Goal: Task Accomplishment & Management: Complete application form

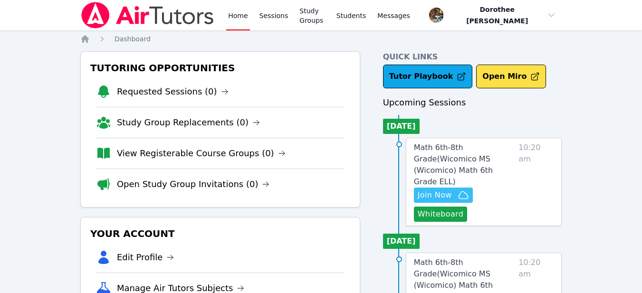
click at [428, 190] on span "Join Now" at bounding box center [435, 195] width 34 height 11
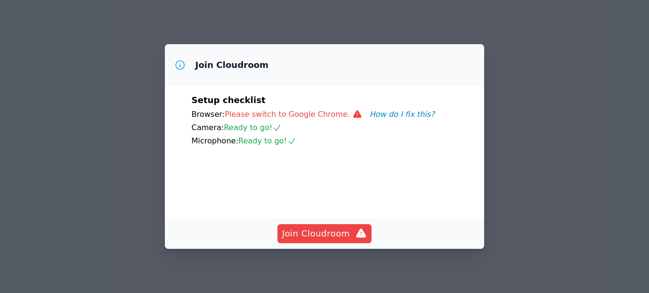
click at [378, 116] on button "How do I fix this?" at bounding box center [402, 114] width 65 height 11
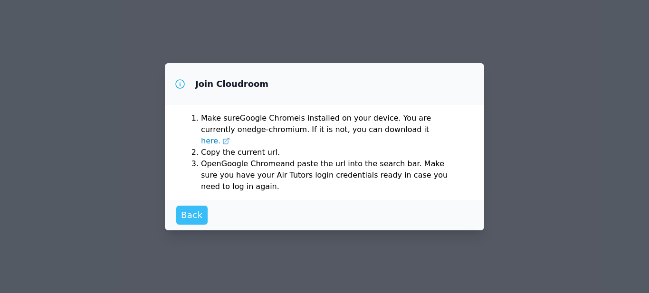
click at [191, 212] on span "Back" at bounding box center [192, 215] width 22 height 13
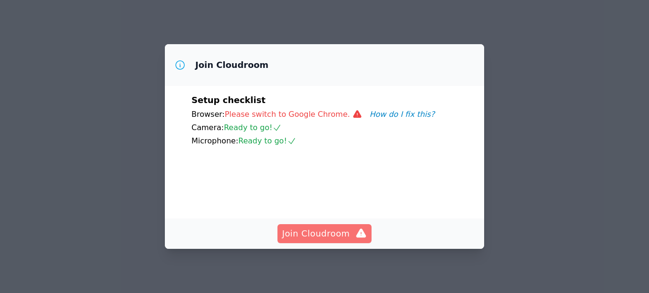
click at [328, 235] on span "Join Cloudroom" at bounding box center [324, 233] width 85 height 13
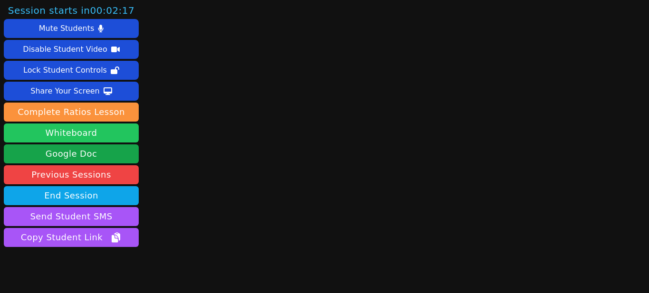
click at [100, 135] on button "Whiteboard" at bounding box center [71, 133] width 135 height 19
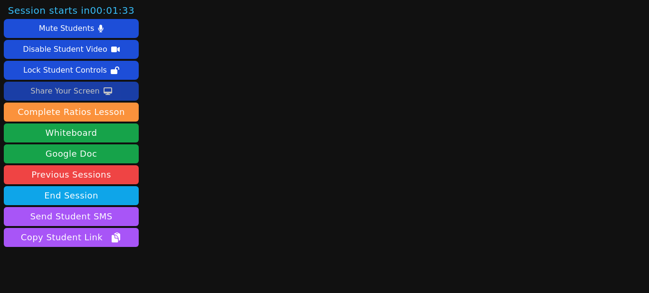
click at [82, 93] on div "Share Your Screen" at bounding box center [64, 91] width 69 height 15
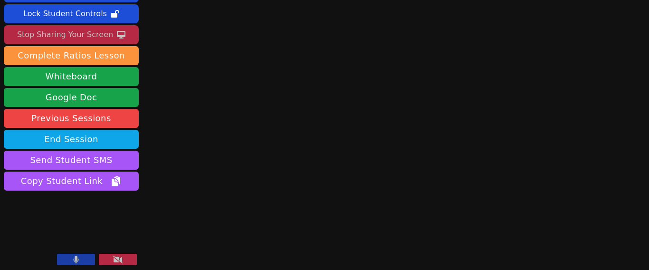
scroll to position [59, 0]
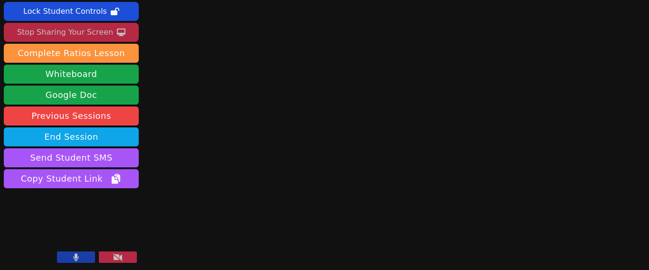
click at [125, 260] on button at bounding box center [118, 257] width 38 height 11
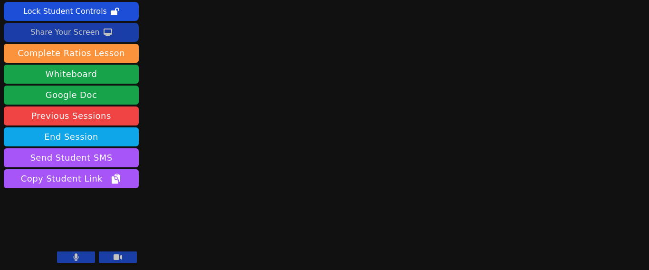
click at [118, 33] on button "Share Your Screen" at bounding box center [71, 32] width 135 height 19
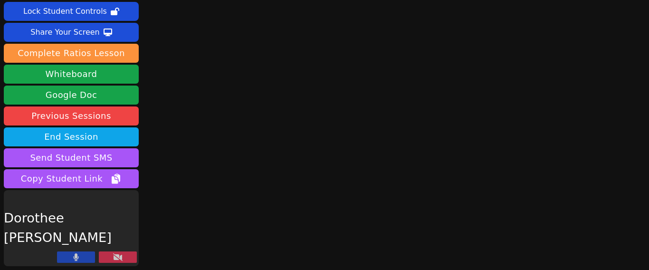
click at [116, 261] on icon at bounding box center [118, 257] width 10 height 8
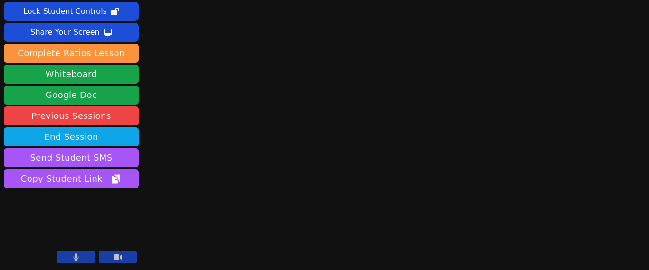
click at [77, 257] on icon at bounding box center [76, 257] width 5 height 8
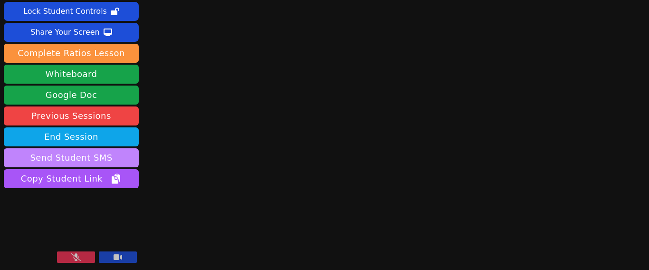
click at [95, 158] on button "Send Student SMS" at bounding box center [71, 157] width 135 height 19
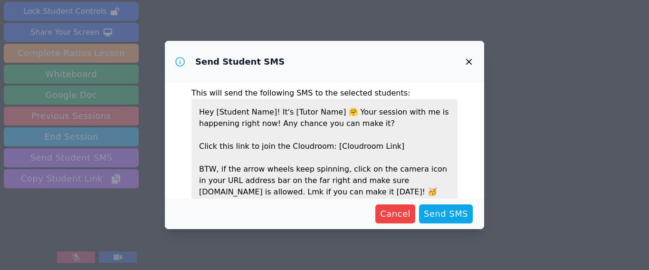
scroll to position [0, 0]
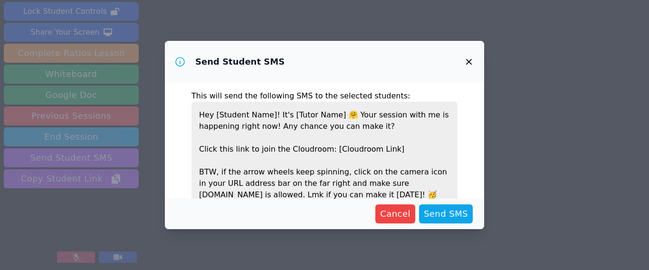
click at [240, 152] on p "Hey [Student Name]! It's [Tutor Name] 🤗 Your session with me is happening right…" at bounding box center [325, 155] width 266 height 106
click at [293, 173] on p "Hey [Student Name]! It's [Tutor Name] 🤗 Your session with me is happening right…" at bounding box center [325, 155] width 266 height 106
click at [324, 116] on p "Hey [Student Name]! It's [Tutor Name] 🤗 Your session with me is happening right…" at bounding box center [325, 155] width 266 height 106
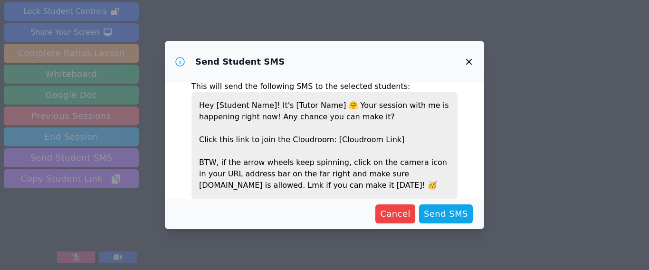
scroll to position [19, 0]
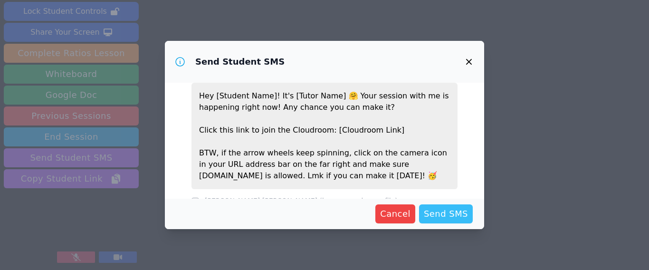
click at [431, 216] on span "Send SMS" at bounding box center [446, 213] width 44 height 13
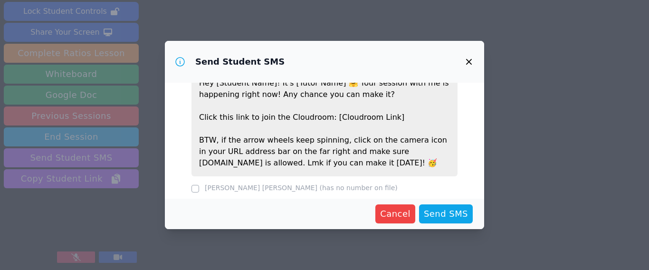
scroll to position [38, 0]
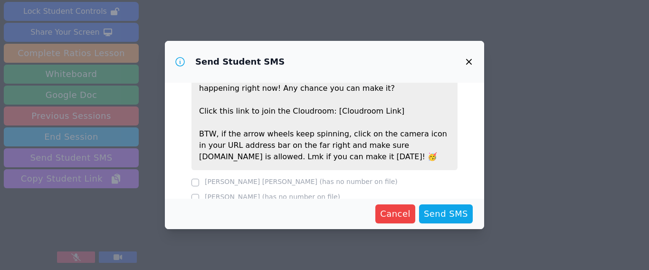
click at [181, 64] on icon at bounding box center [179, 61] width 11 height 11
click at [435, 215] on span "Send SMS" at bounding box center [446, 213] width 44 height 13
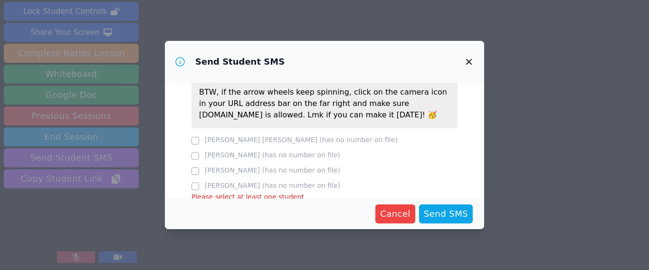
scroll to position [96, 0]
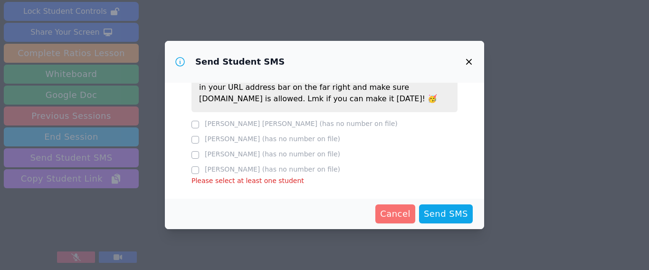
click at [397, 218] on span "Cancel" at bounding box center [395, 213] width 30 height 13
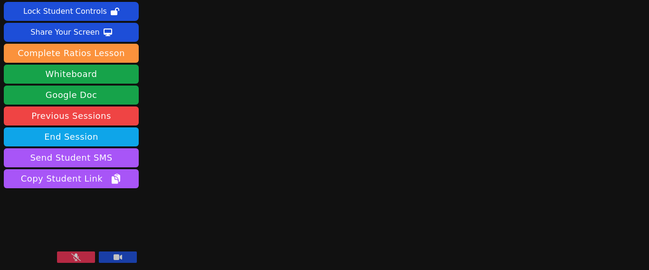
click at [81, 256] on button at bounding box center [76, 257] width 38 height 11
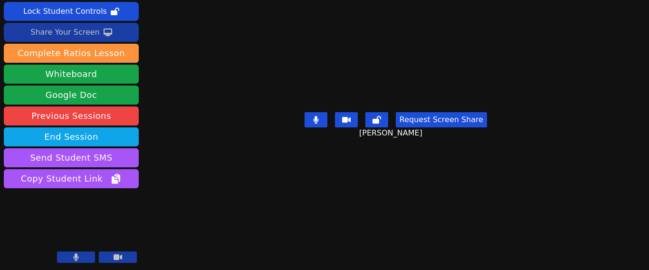
click at [95, 34] on div "Share Your Screen" at bounding box center [64, 32] width 69 height 15
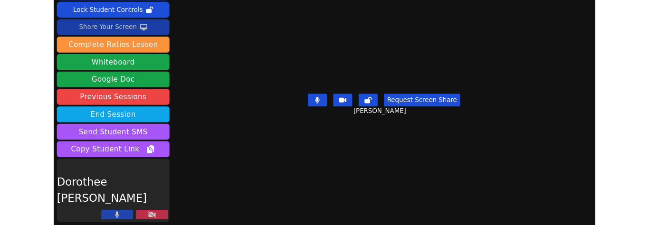
scroll to position [59, 0]
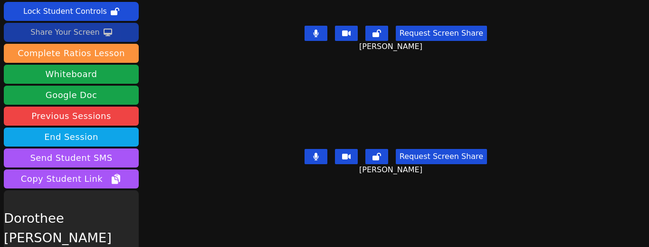
click at [84, 34] on div "Share Your Screen" at bounding box center [64, 32] width 69 height 15
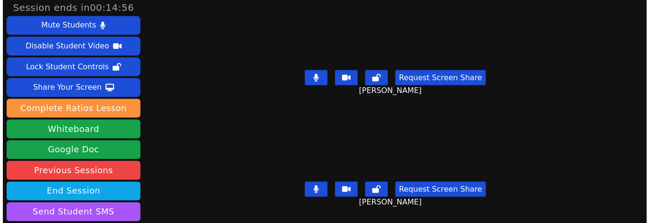
scroll to position [0, 0]
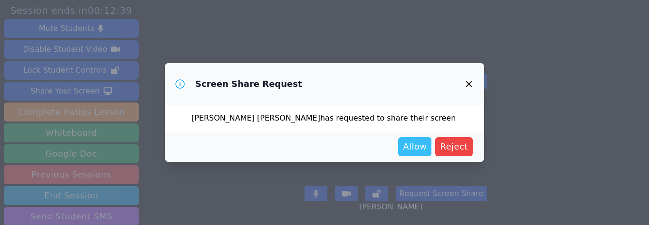
click at [416, 155] on button "Allow" at bounding box center [414, 146] width 33 height 19
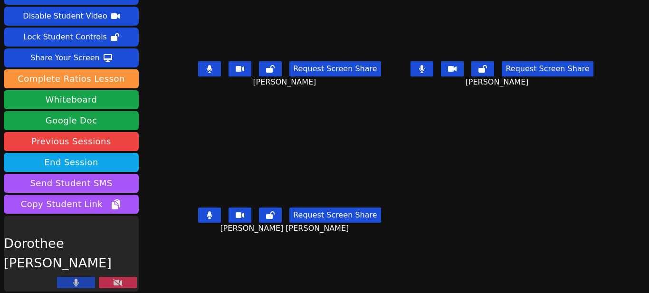
scroll to position [36, 0]
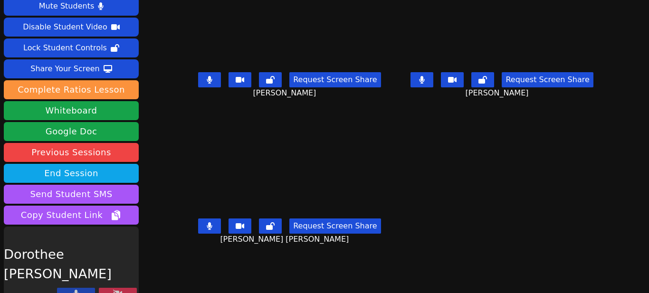
click at [109, 288] on button at bounding box center [118, 293] width 38 height 11
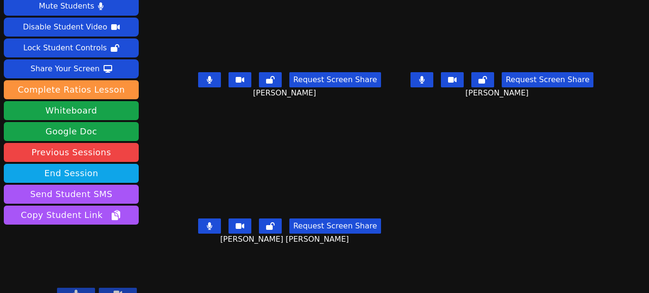
scroll to position [35, 0]
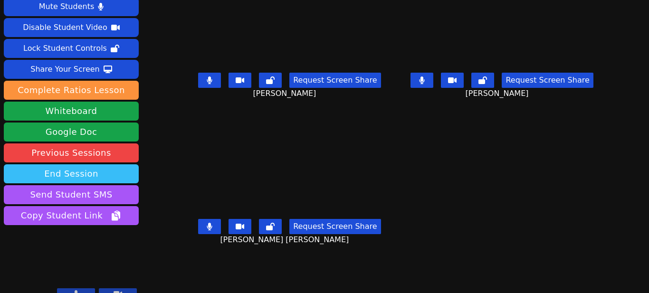
click at [91, 164] on button "End Session" at bounding box center [71, 173] width 135 height 19
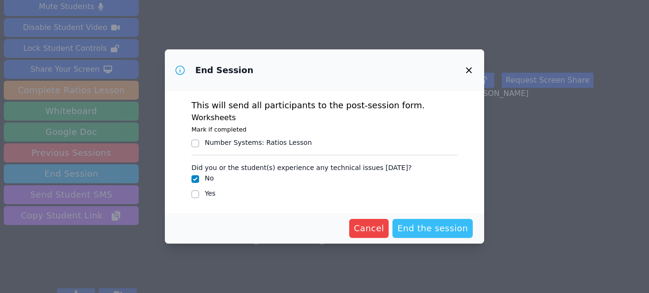
click at [416, 227] on span "End the session" at bounding box center [432, 228] width 71 height 13
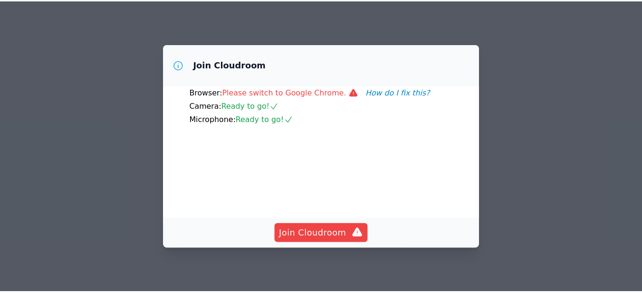
scroll to position [97, 0]
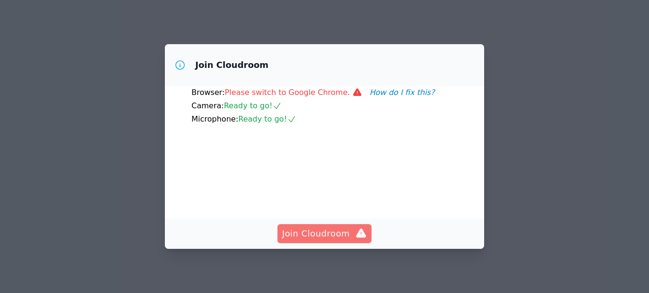
click at [333, 230] on span "Join Cloudroom" at bounding box center [324, 233] width 85 height 13
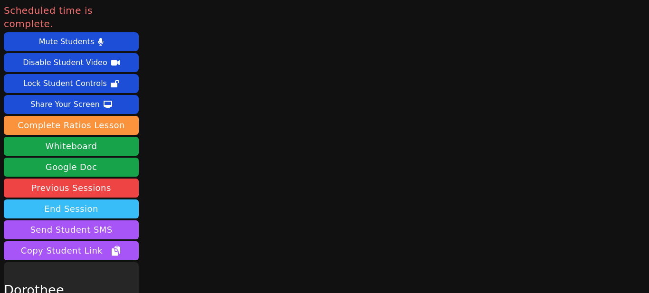
click at [91, 200] on button "End Session" at bounding box center [71, 209] width 135 height 19
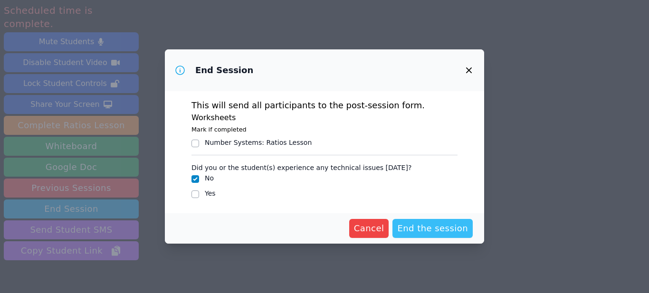
click at [426, 233] on span "End the session" at bounding box center [432, 228] width 71 height 13
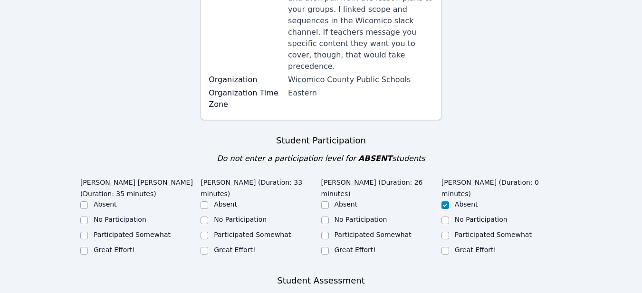
scroll to position [221, 0]
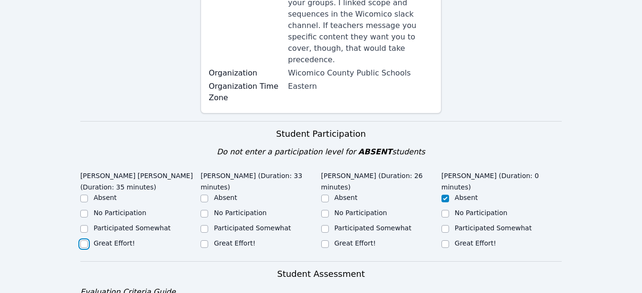
click at [83, 241] on input "Great Effort!" at bounding box center [84, 245] width 8 height 8
checkbox input "true"
click at [205, 241] on input "Great Effort!" at bounding box center [205, 245] width 8 height 8
checkbox input "true"
click at [324, 241] on input "Great Effort!" at bounding box center [325, 245] width 8 height 8
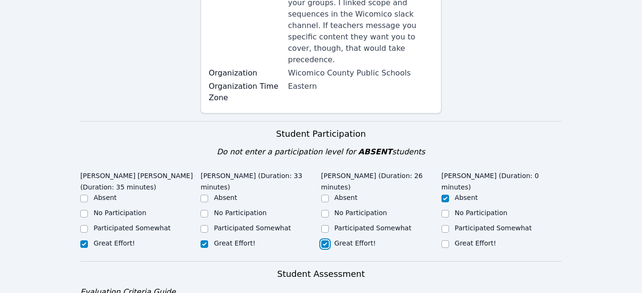
checkbox input "true"
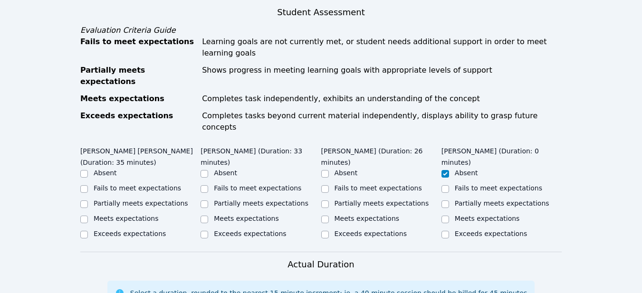
scroll to position [484, 0]
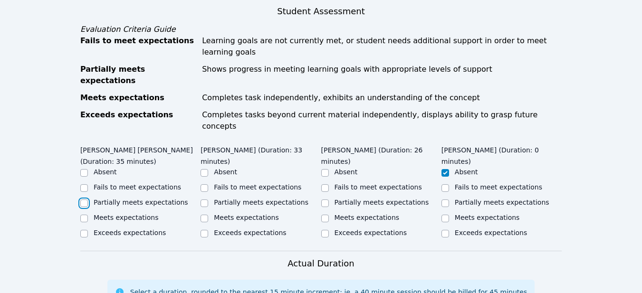
click at [84, 200] on input "Partially meets expectations" at bounding box center [84, 204] width 8 height 8
checkbox input "true"
click at [205, 200] on input "Partially meets expectations" at bounding box center [205, 204] width 8 height 8
checkbox input "true"
click at [325, 200] on input "Partially meets expectations" at bounding box center [325, 204] width 8 height 8
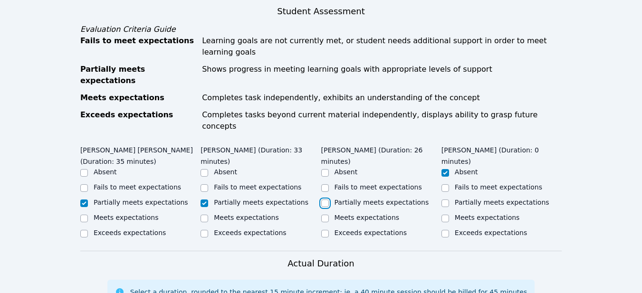
checkbox input "true"
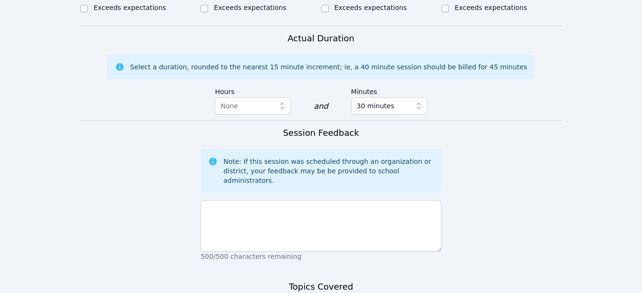
scroll to position [716, 0]
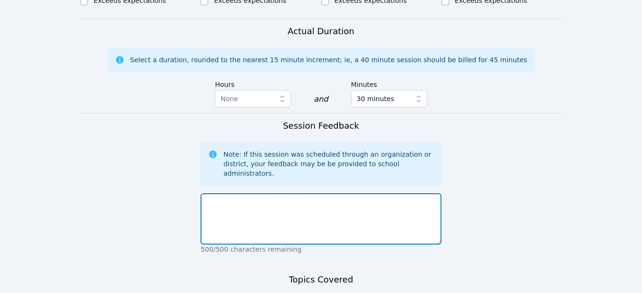
click at [204, 194] on textarea at bounding box center [321, 219] width 241 height 51
click at [318, 194] on textarea "Today's lesson was our first meeting a" at bounding box center [321, 219] width 241 height 51
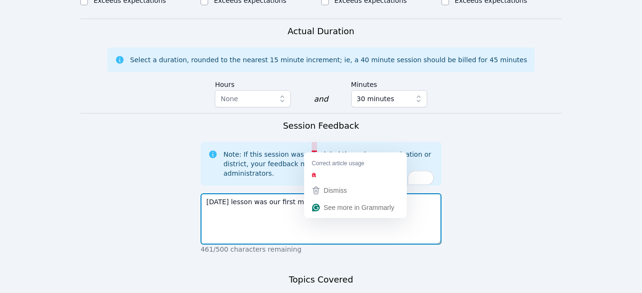
click at [316, 194] on textarea "Today's lesson was our first meeting a" at bounding box center [321, 219] width 241 height 51
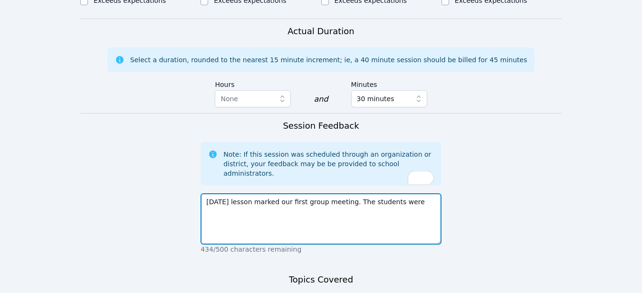
click at [400, 194] on textarea "Today's lesson marked our first group meeting. The students were" at bounding box center [321, 219] width 241 height 51
click at [278, 194] on textarea "Today's lesson marked our first group meeting. The students were pleasant and r…" at bounding box center [321, 219] width 241 height 51
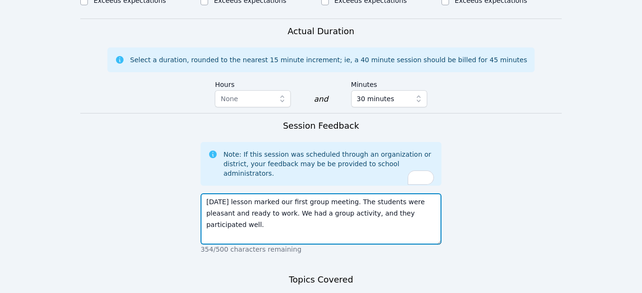
type textarea "Today's lesson marked our first group meeting. The students were pleasant and r…"
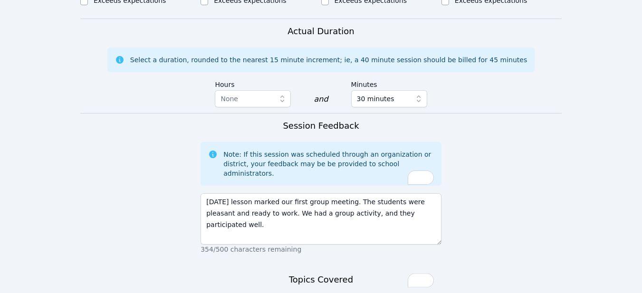
type textarea "During our first session, the students read the classroom expectations. We did …"
click at [416, 280] on div "Rewrite with Grammarly" at bounding box center [415, 280] width 10 height 11
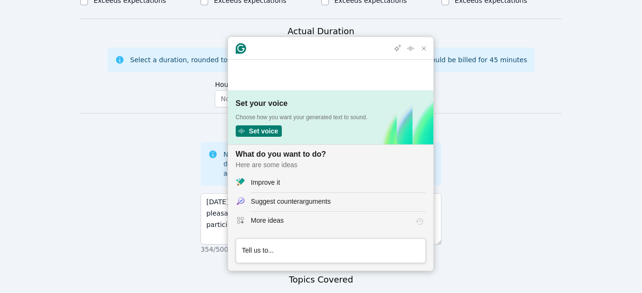
scroll to position [0, 0]
click at [271, 186] on div "Improve it" at bounding box center [265, 183] width 29 height 10
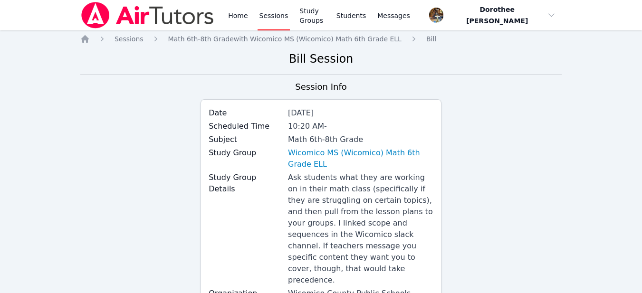
scroll to position [771, 0]
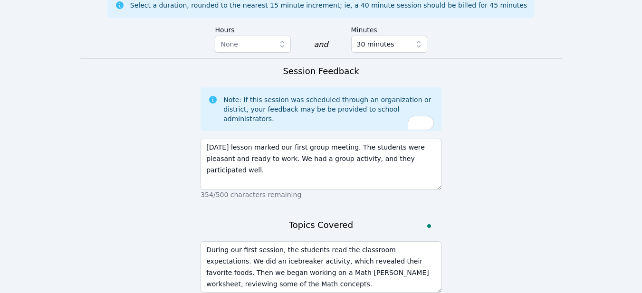
type textarea "During our first session, the students read the classroom expectations. We did …"
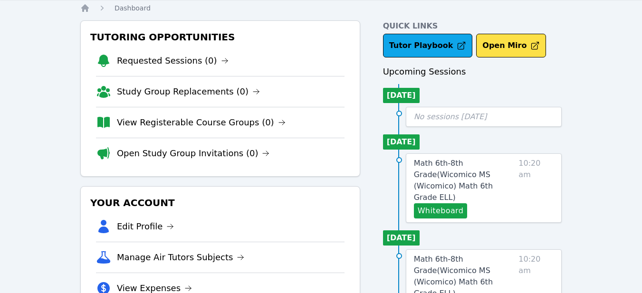
scroll to position [25, 0]
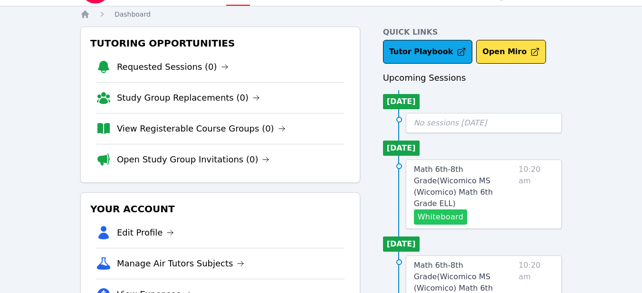
click at [437, 210] on button "Whiteboard" at bounding box center [441, 217] width 54 height 15
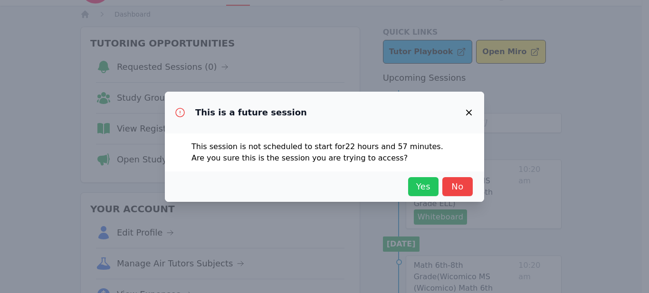
click at [425, 189] on span "Yes" at bounding box center [423, 186] width 21 height 13
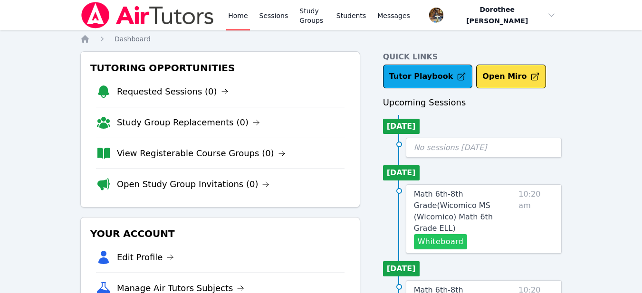
click at [445, 234] on button "Whiteboard" at bounding box center [441, 241] width 54 height 15
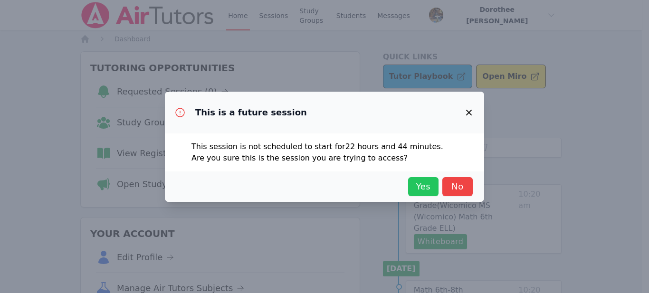
click at [424, 189] on span "Yes" at bounding box center [423, 186] width 21 height 13
